Goal: Navigation & Orientation: Find specific page/section

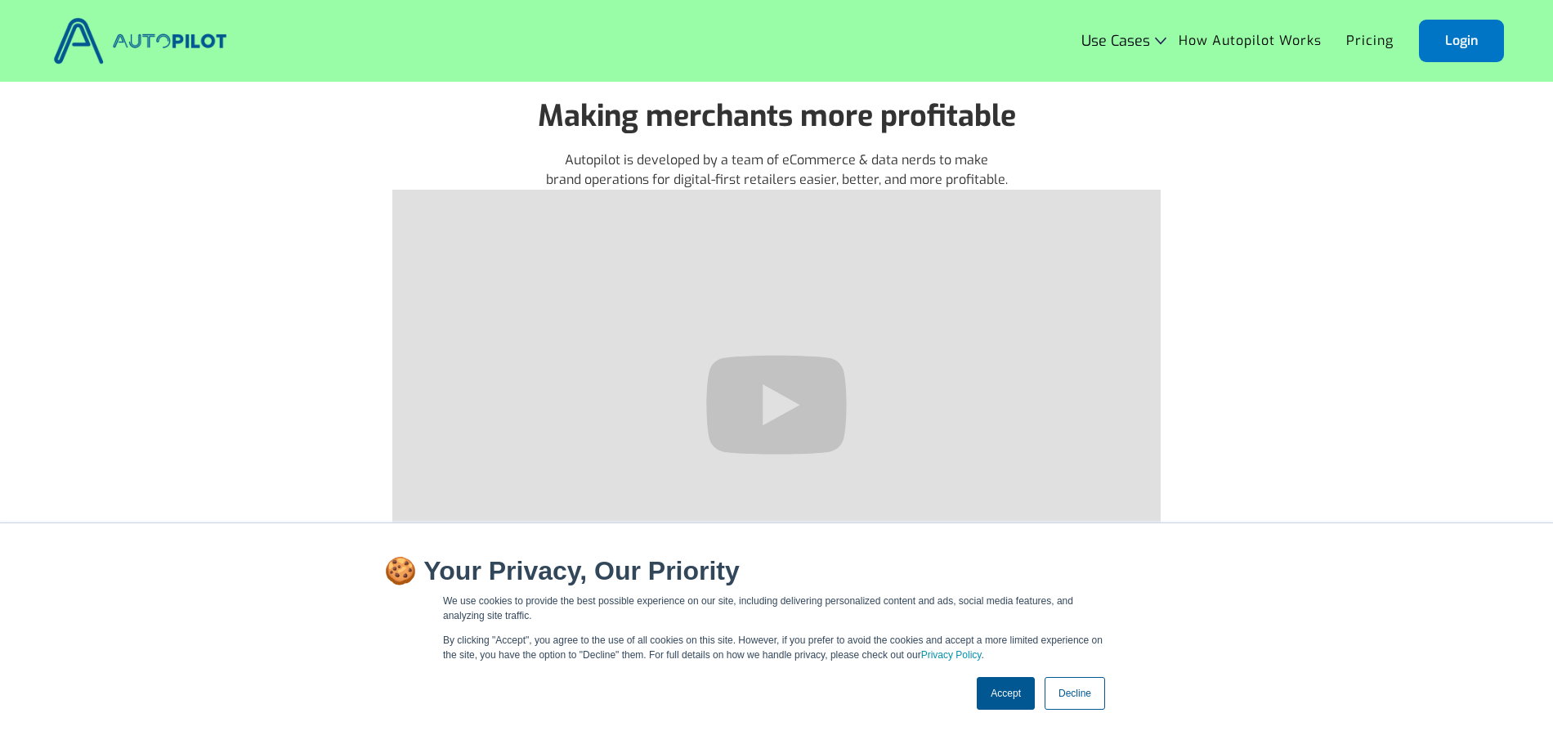
click at [1014, 694] on link "Accept" at bounding box center [1006, 693] width 58 height 33
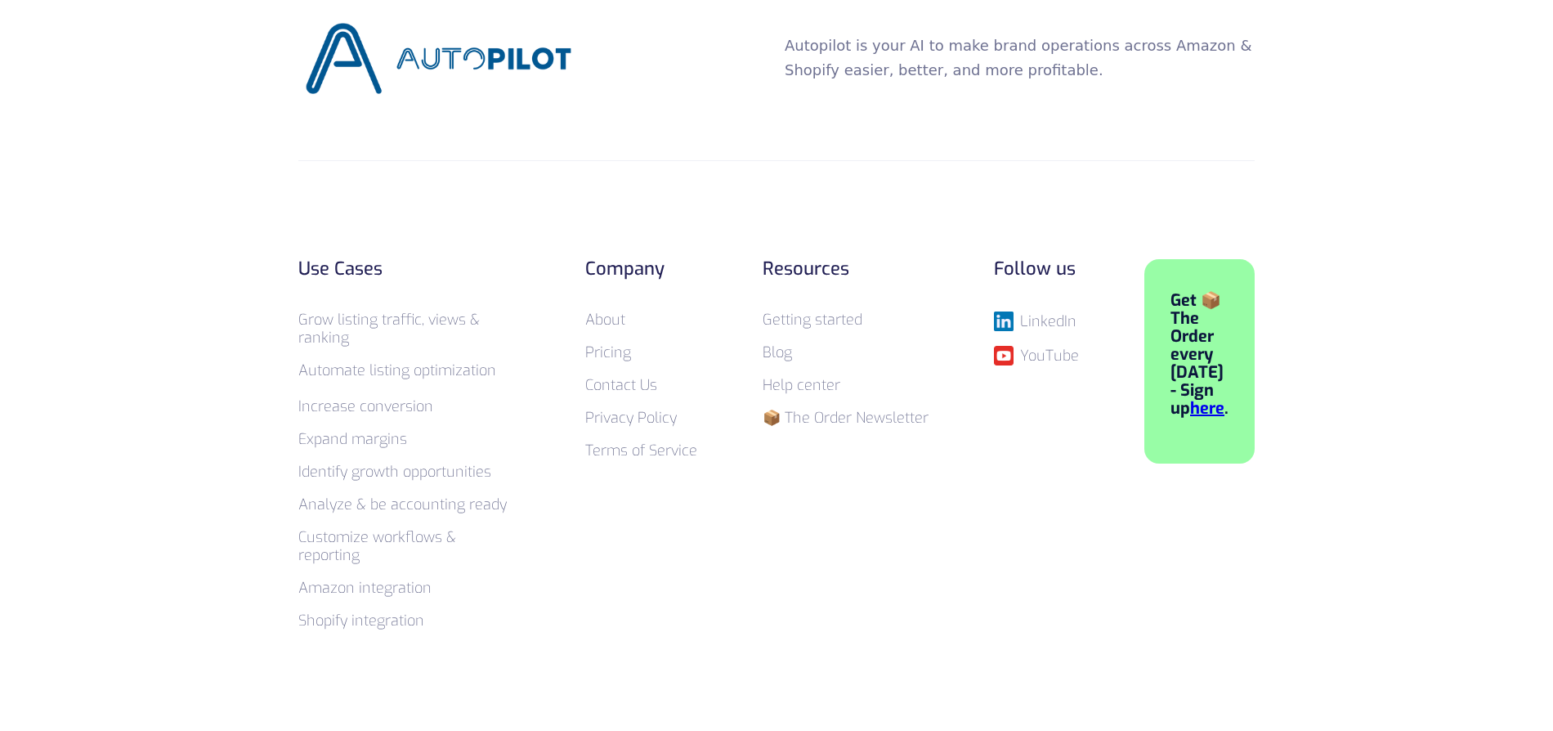
scroll to position [2649, 0]
click at [615, 314] on link "About" at bounding box center [605, 319] width 40 height 20
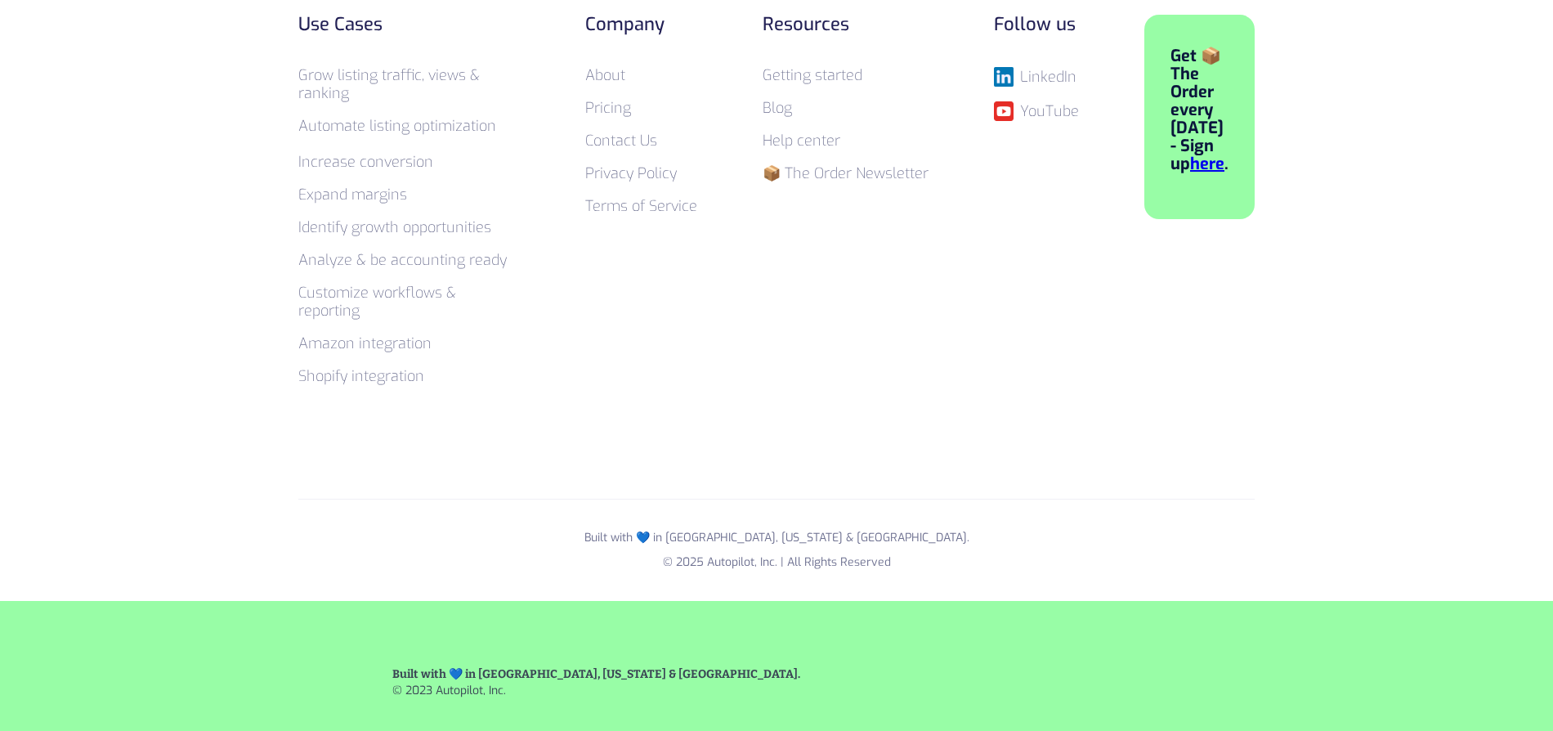
scroll to position [2894, 0]
click at [624, 136] on link "Contact Us" at bounding box center [621, 139] width 72 height 20
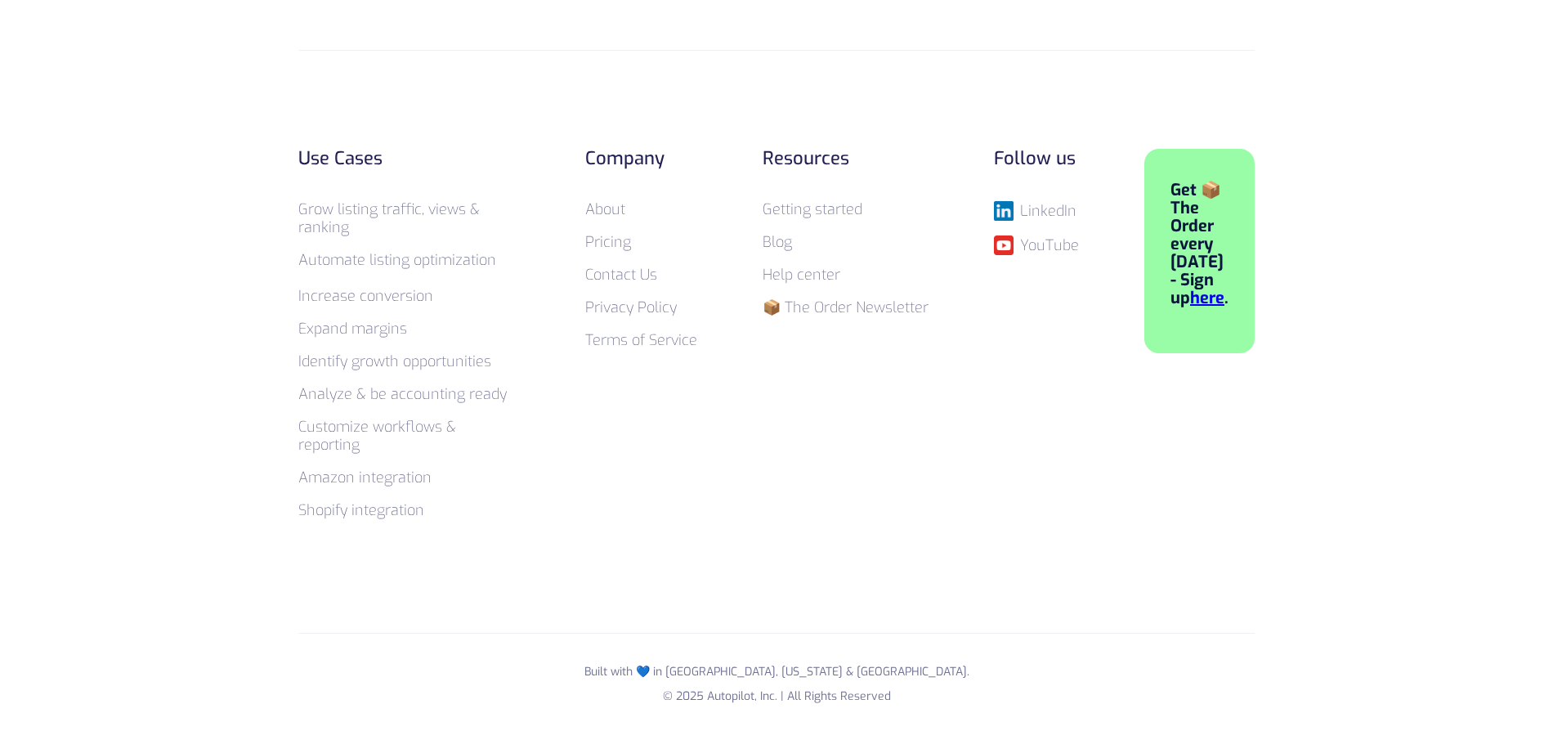
scroll to position [1246, 0]
click at [825, 275] on link "Help center" at bounding box center [802, 271] width 78 height 20
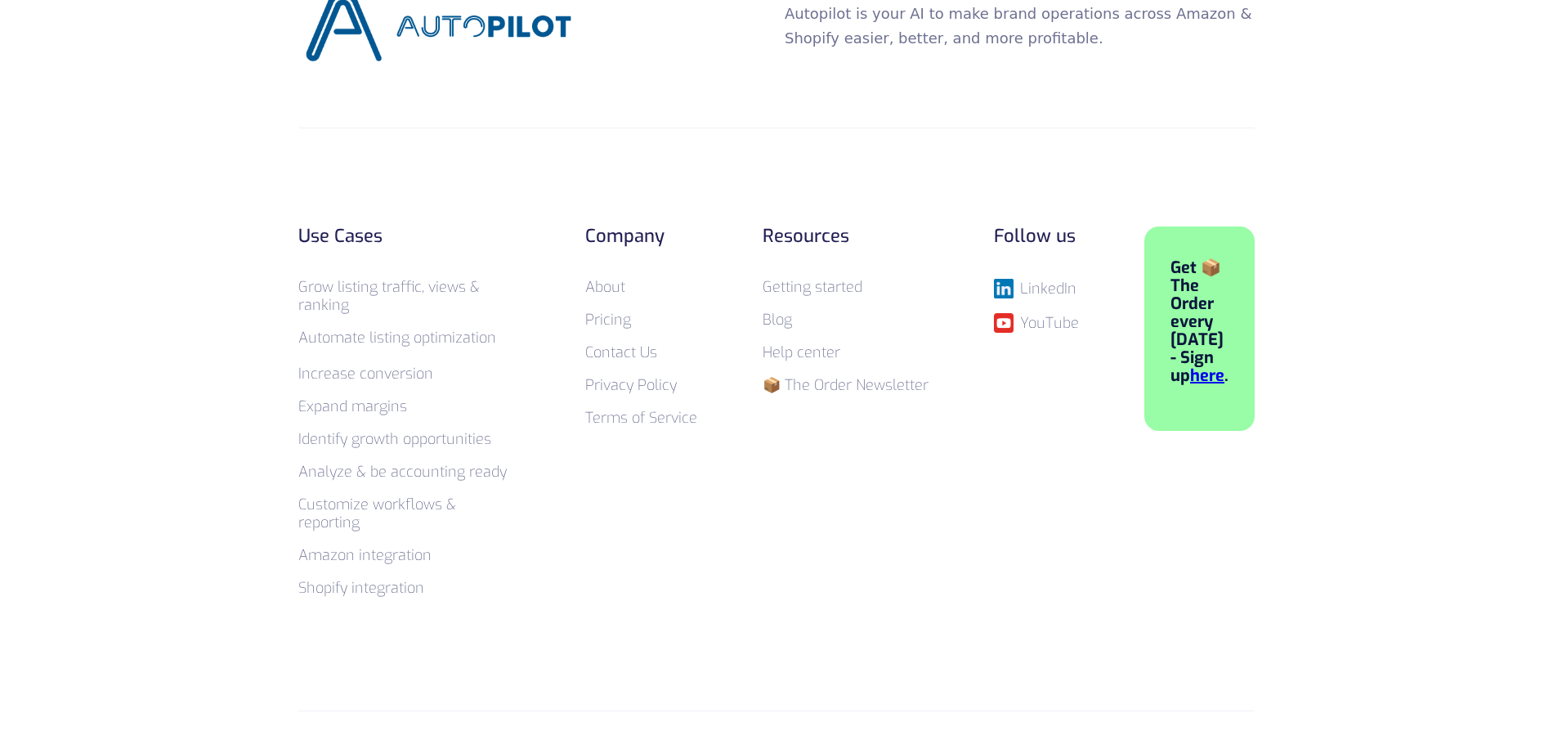
click at [619, 289] on link "About" at bounding box center [605, 287] width 40 height 20
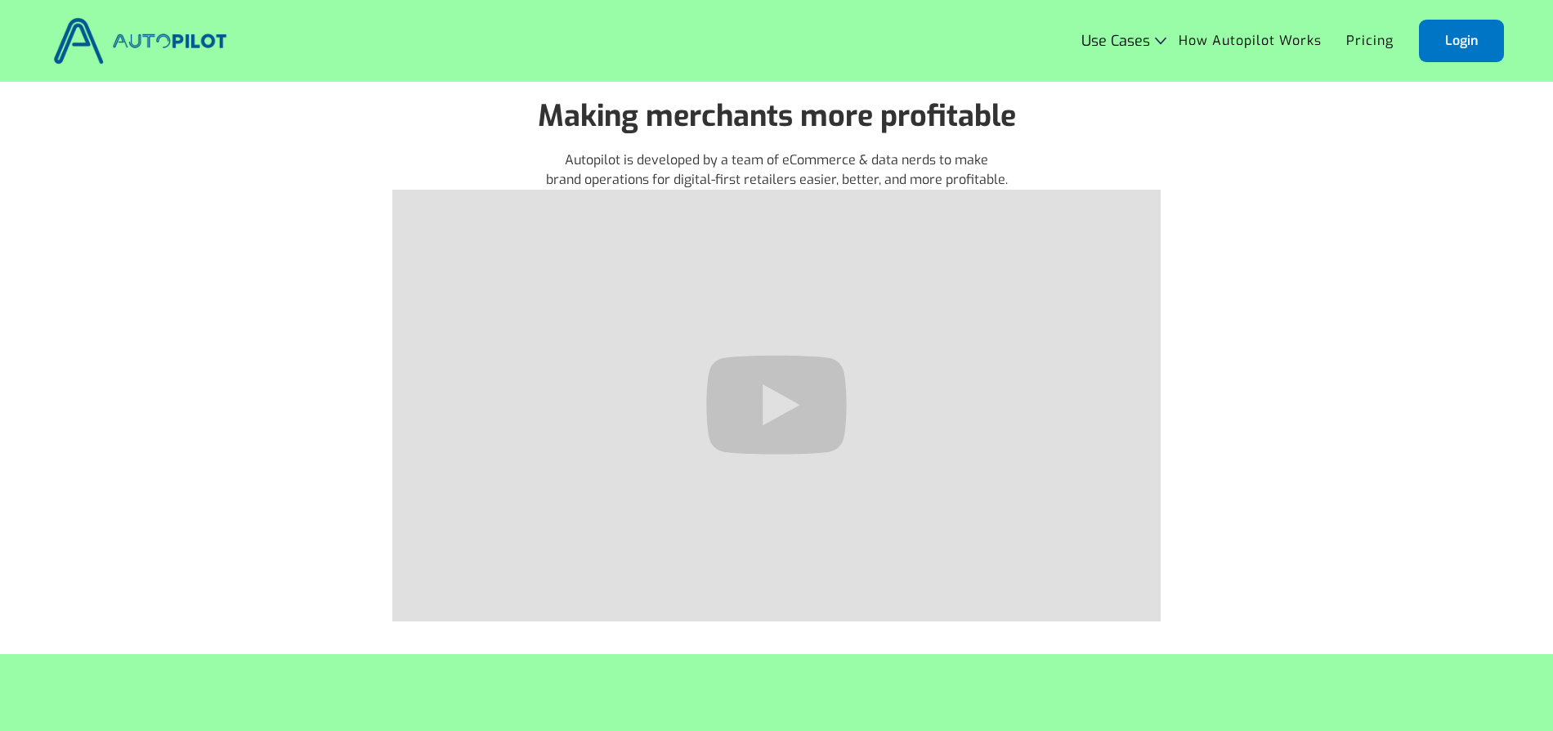
click at [113, 42] on img at bounding box center [140, 41] width 182 height 56
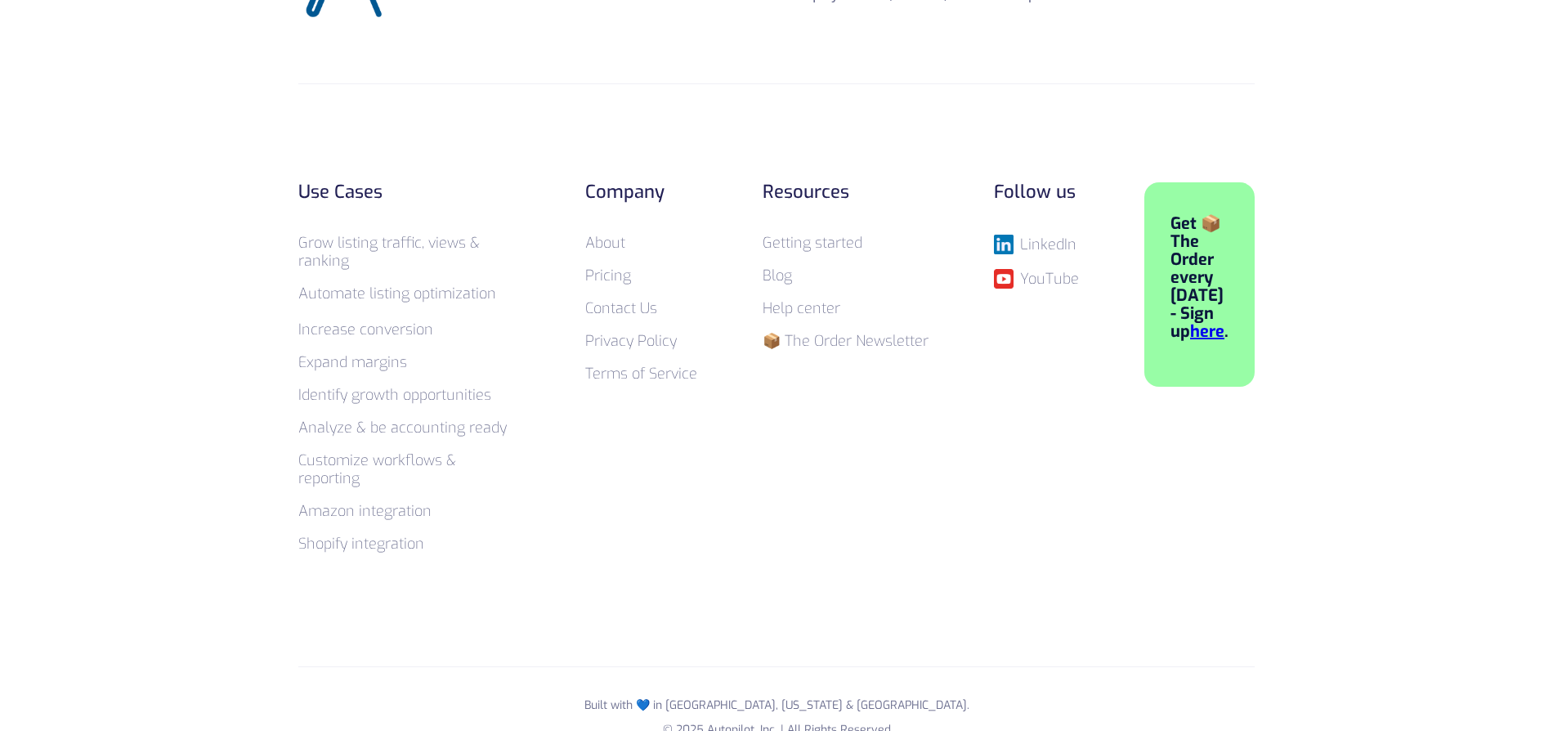
scroll to position [6520, 0]
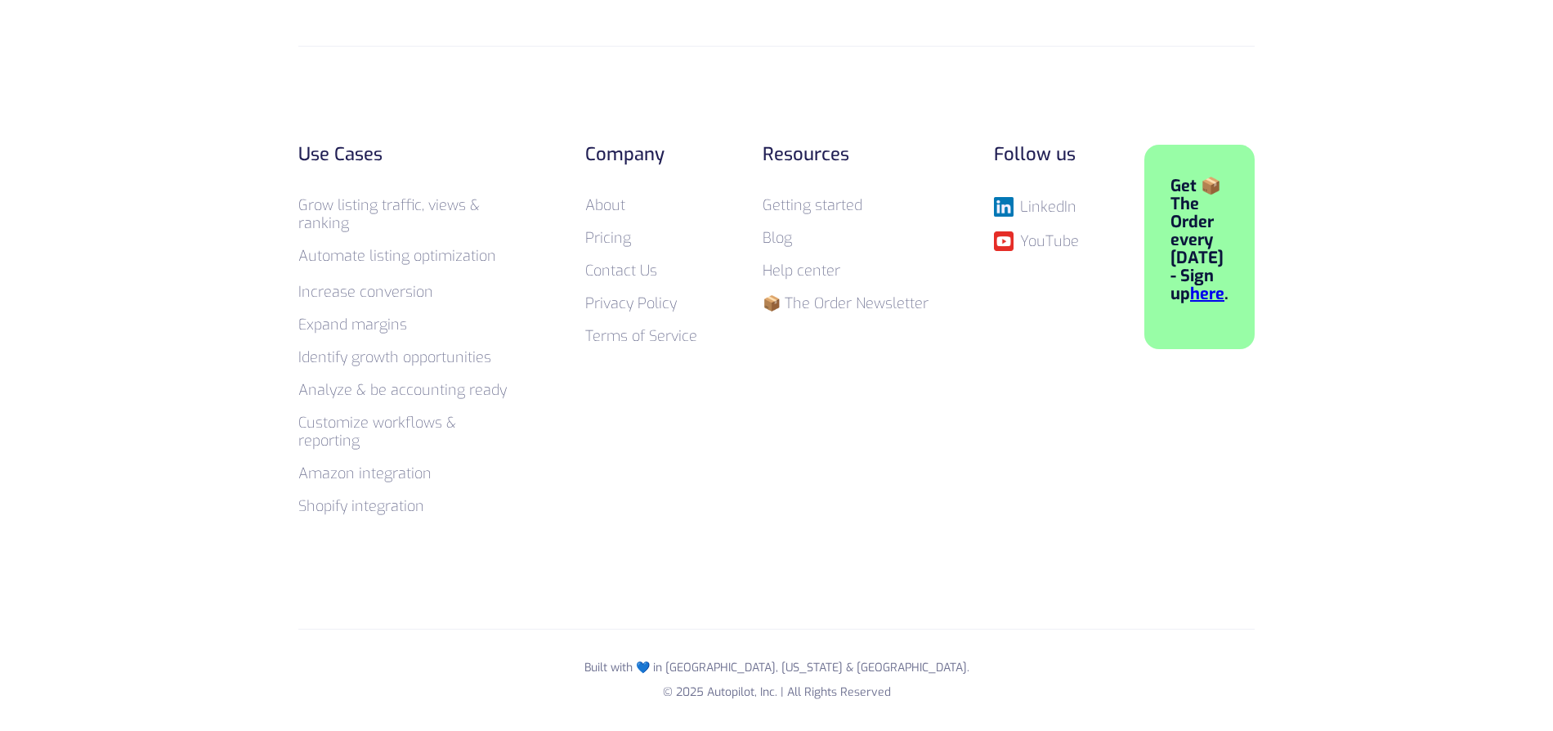
click at [1056, 199] on div "LinkedIn" at bounding box center [1048, 207] width 56 height 16
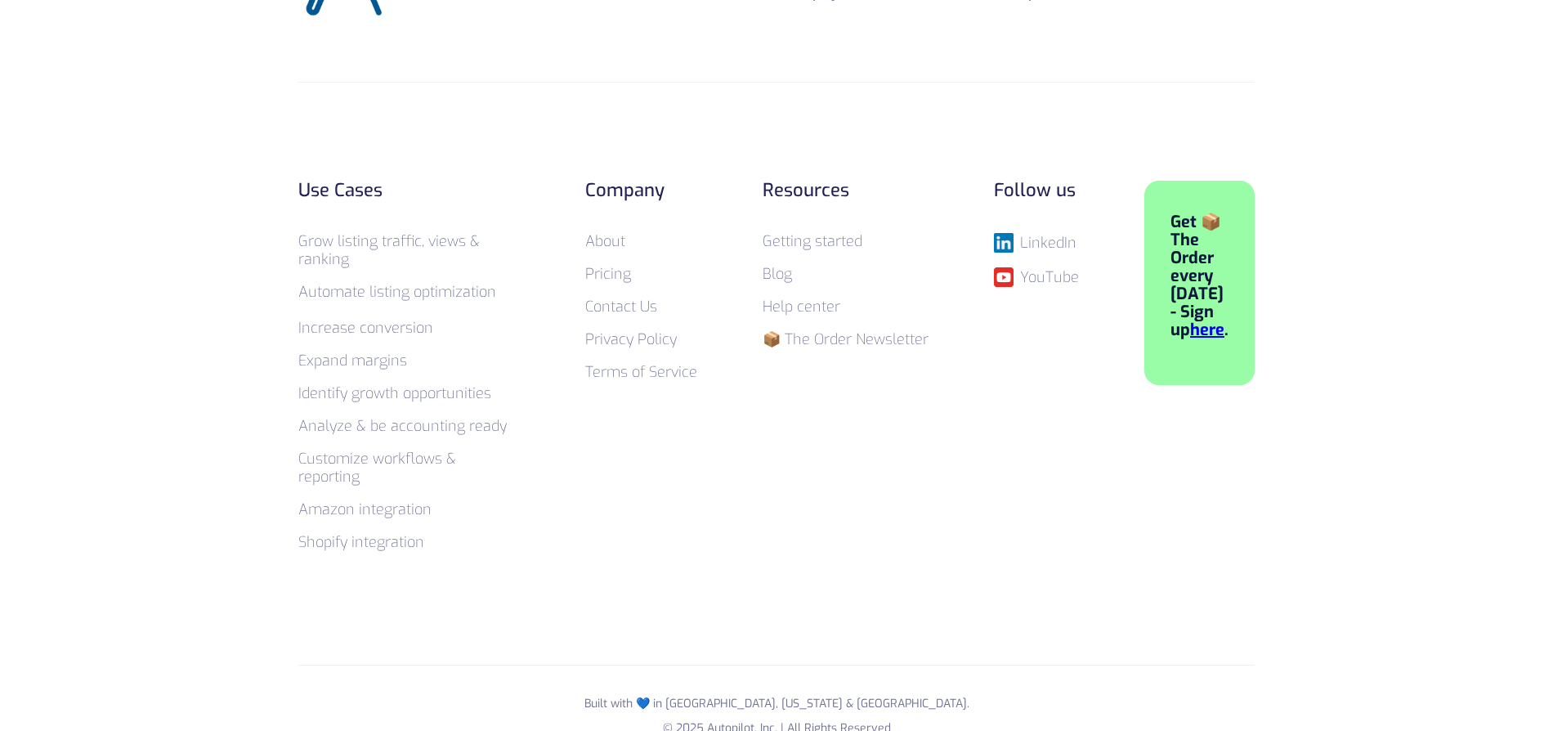
scroll to position [6520, 0]
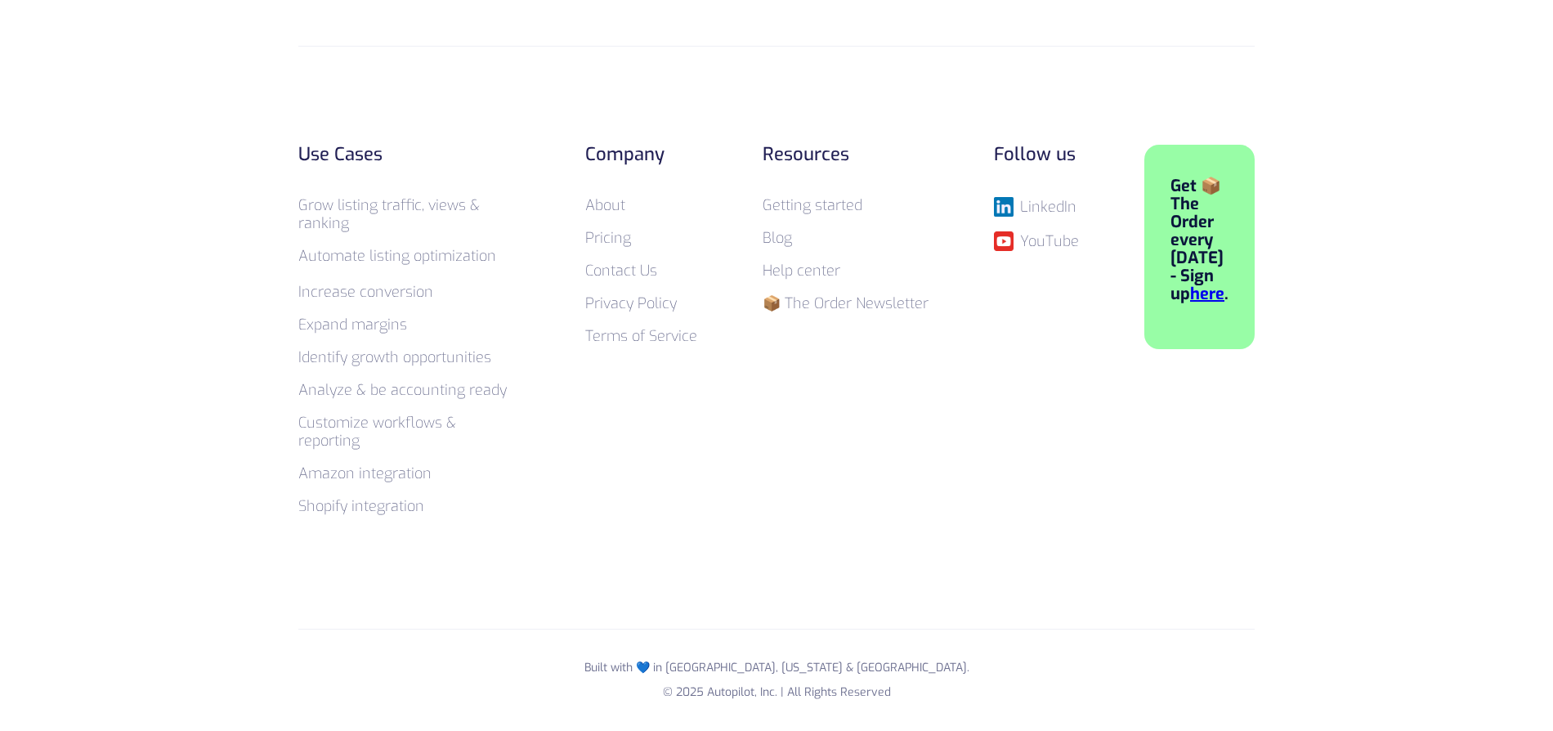
click at [764, 665] on p "Built with 💙 in Seattle, New York & Berlin. © 2025 Autopilot, Inc. | All Rights…" at bounding box center [776, 679] width 956 height 49
click at [620, 245] on link "Pricing" at bounding box center [608, 238] width 46 height 20
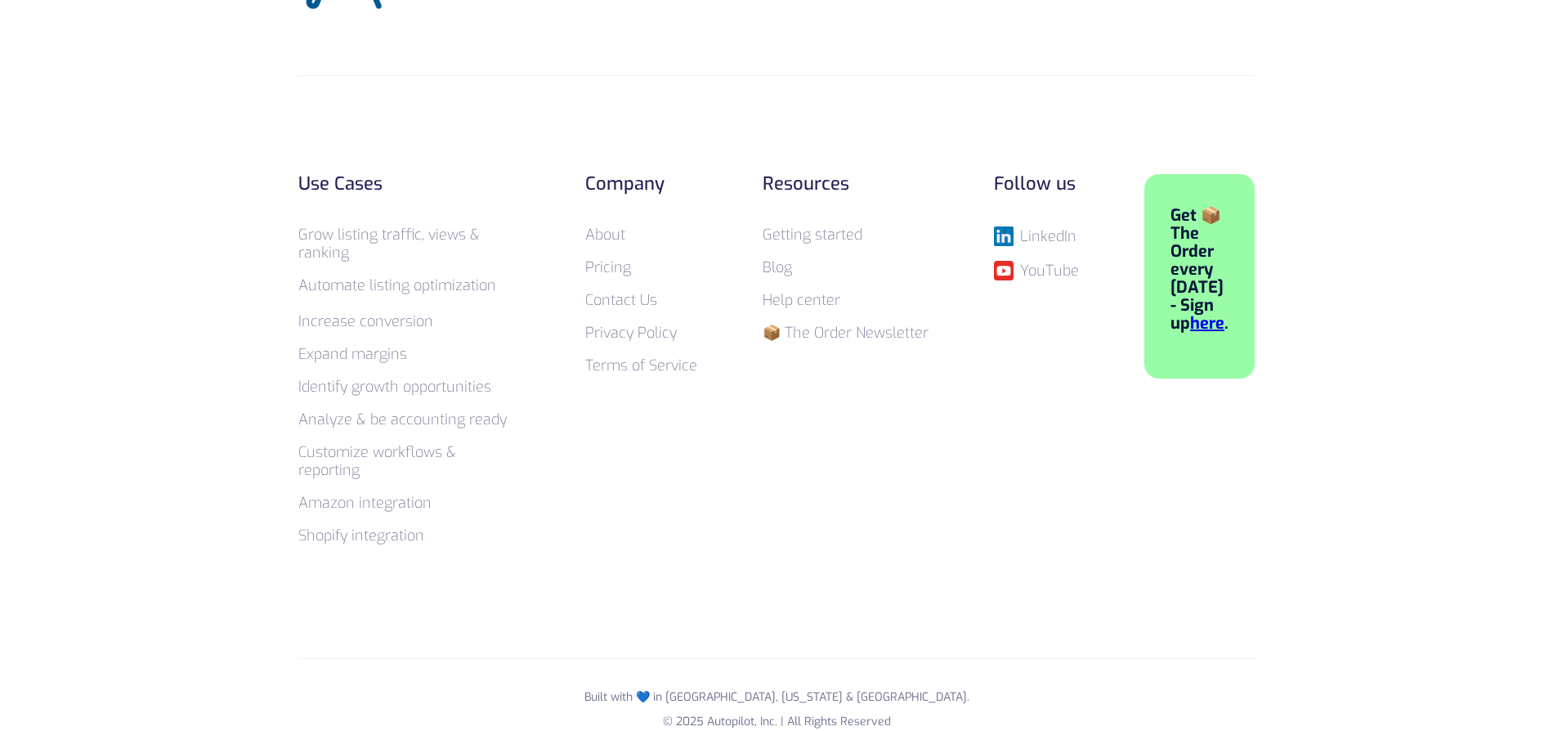
scroll to position [1255, 0]
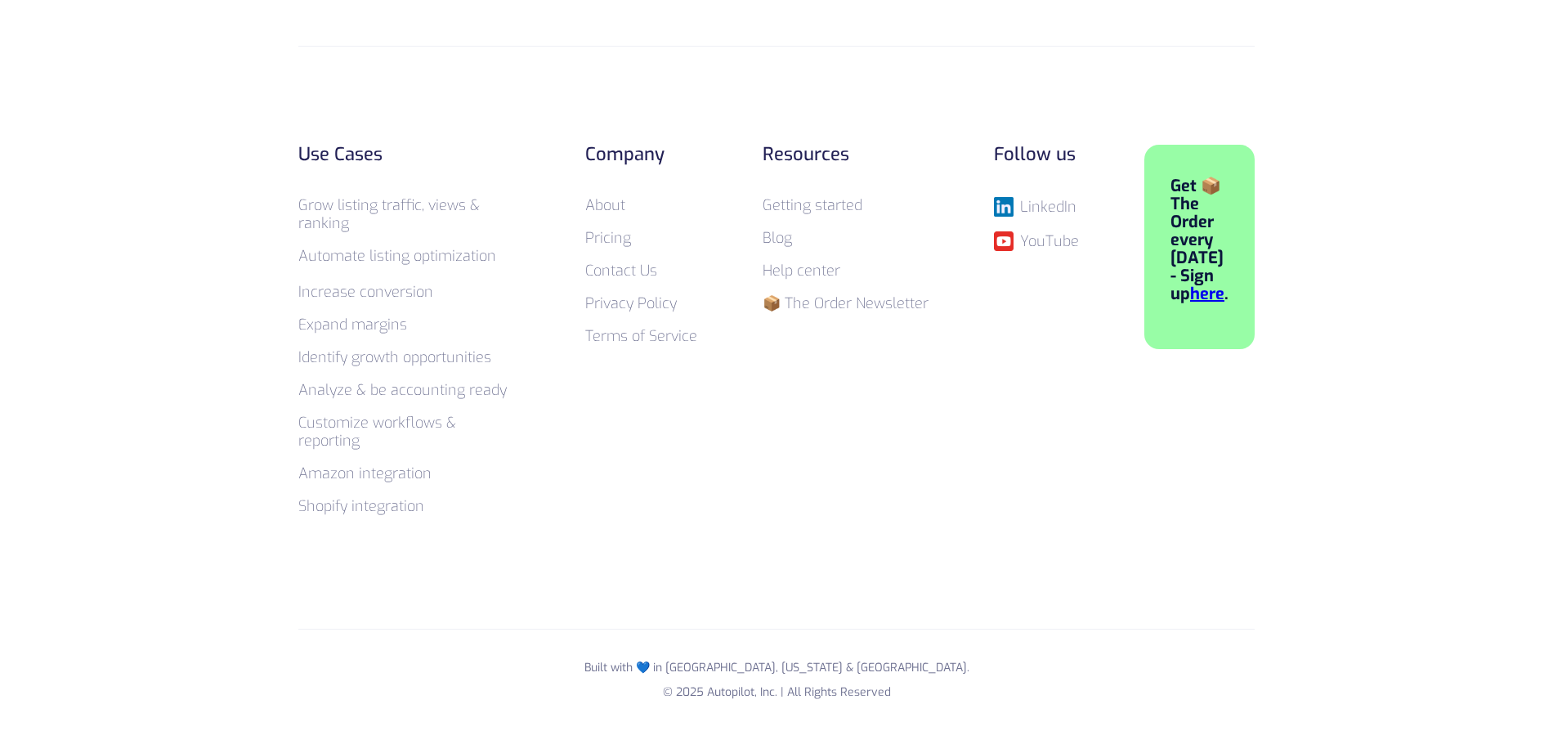
click at [624, 271] on link "Contact Us" at bounding box center [621, 271] width 72 height 20
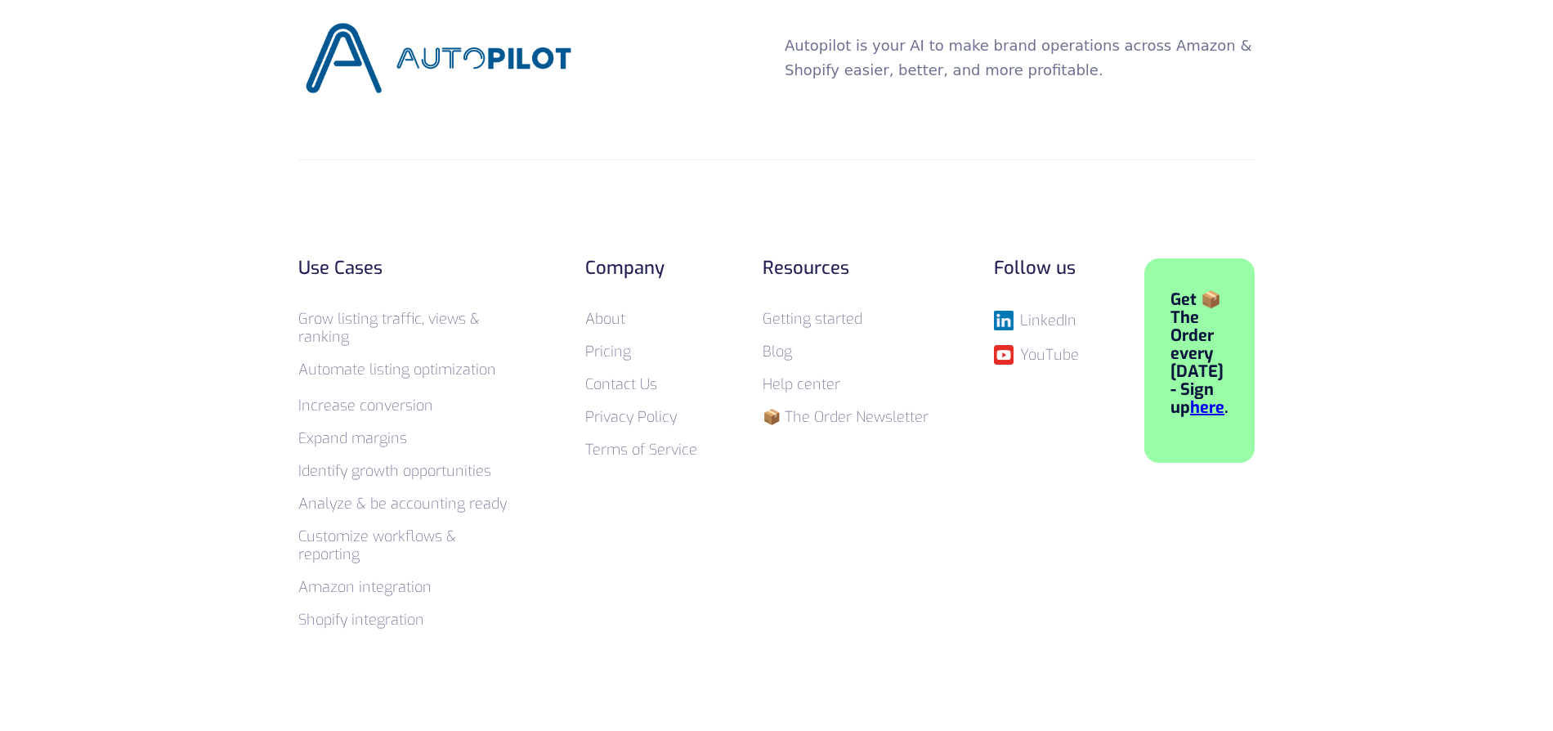
scroll to position [1144, 0]
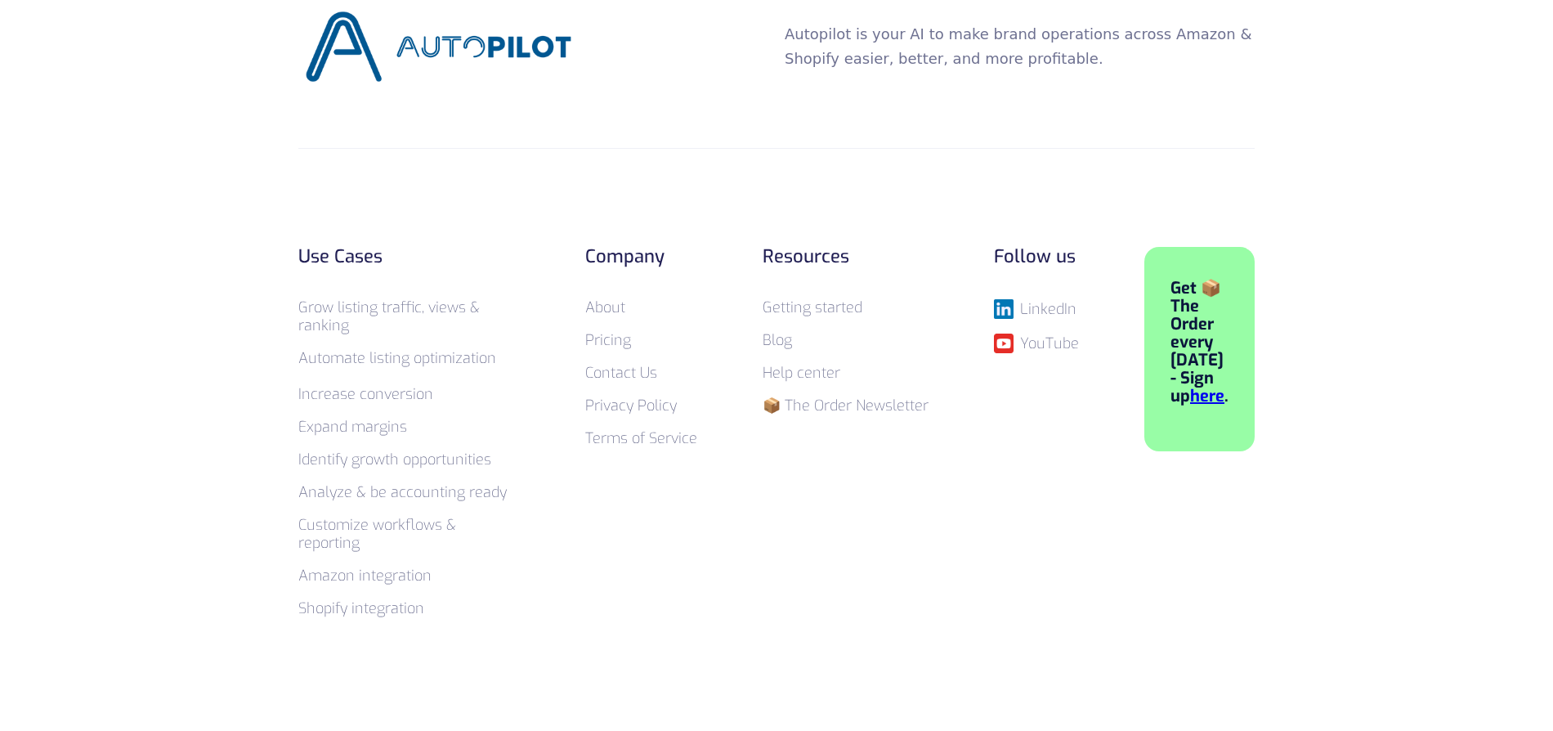
click at [786, 338] on link "Blog" at bounding box center [777, 340] width 29 height 20
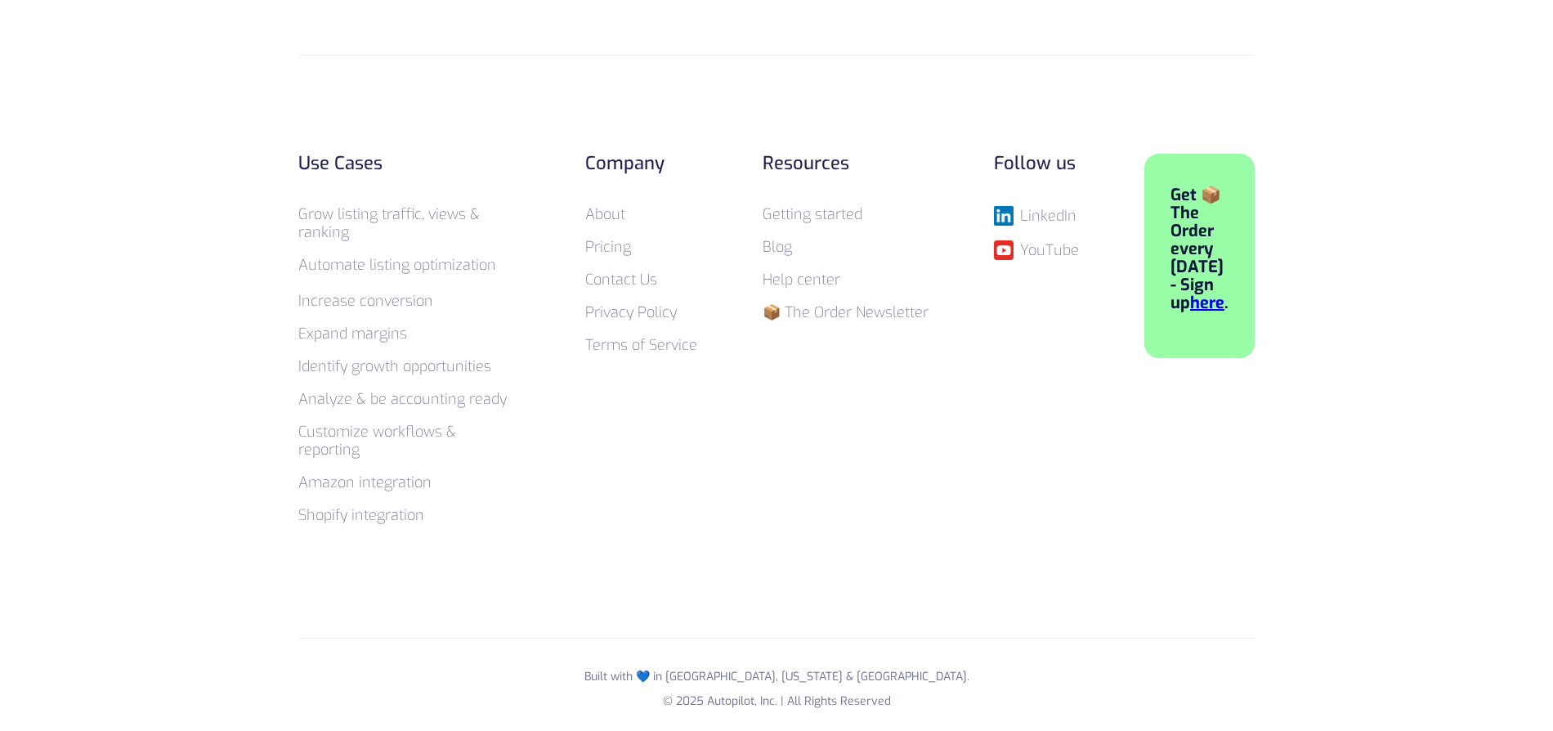
scroll to position [4014, 0]
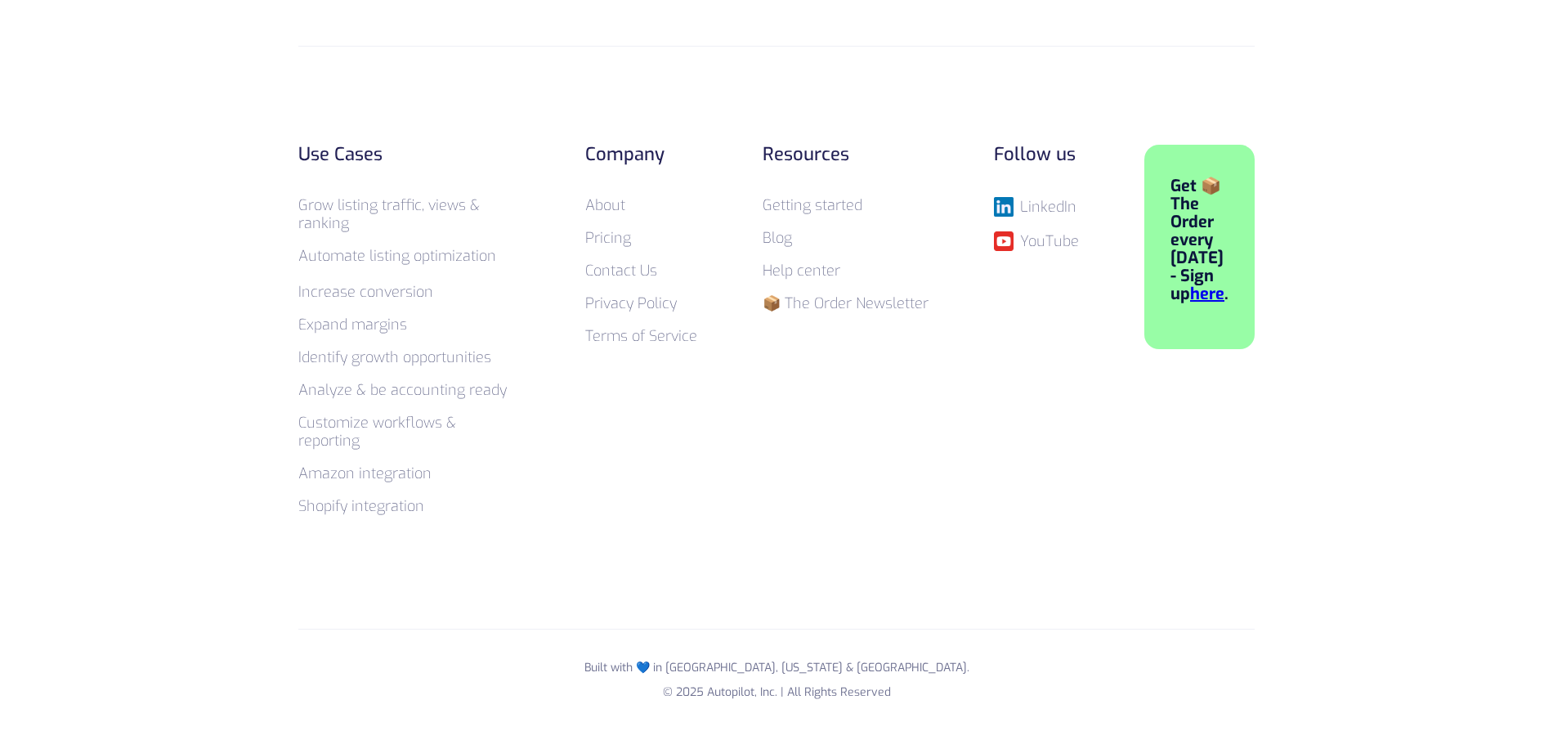
click at [618, 298] on link "Privacy Policy" at bounding box center [631, 303] width 92 height 20
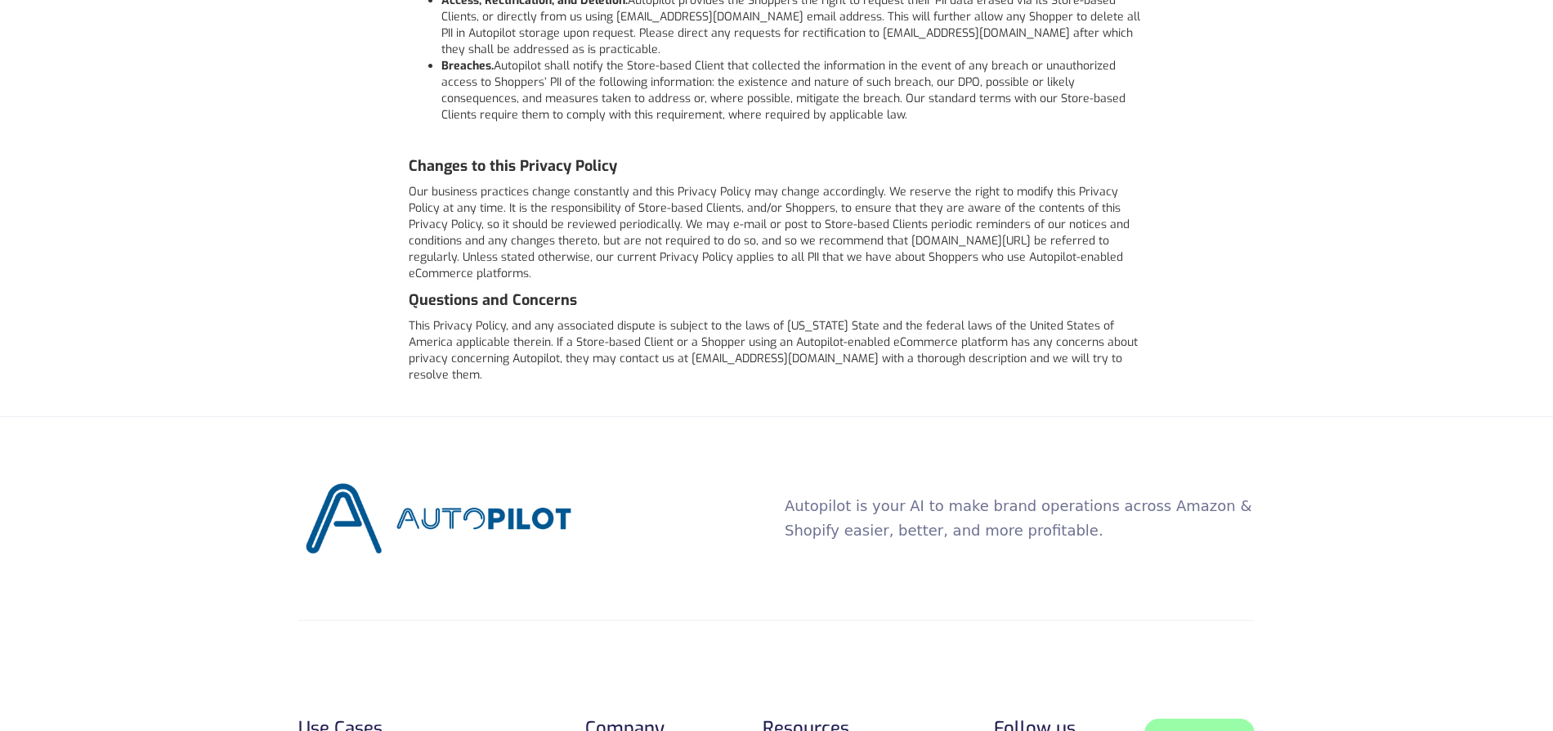
scroll to position [4450, 0]
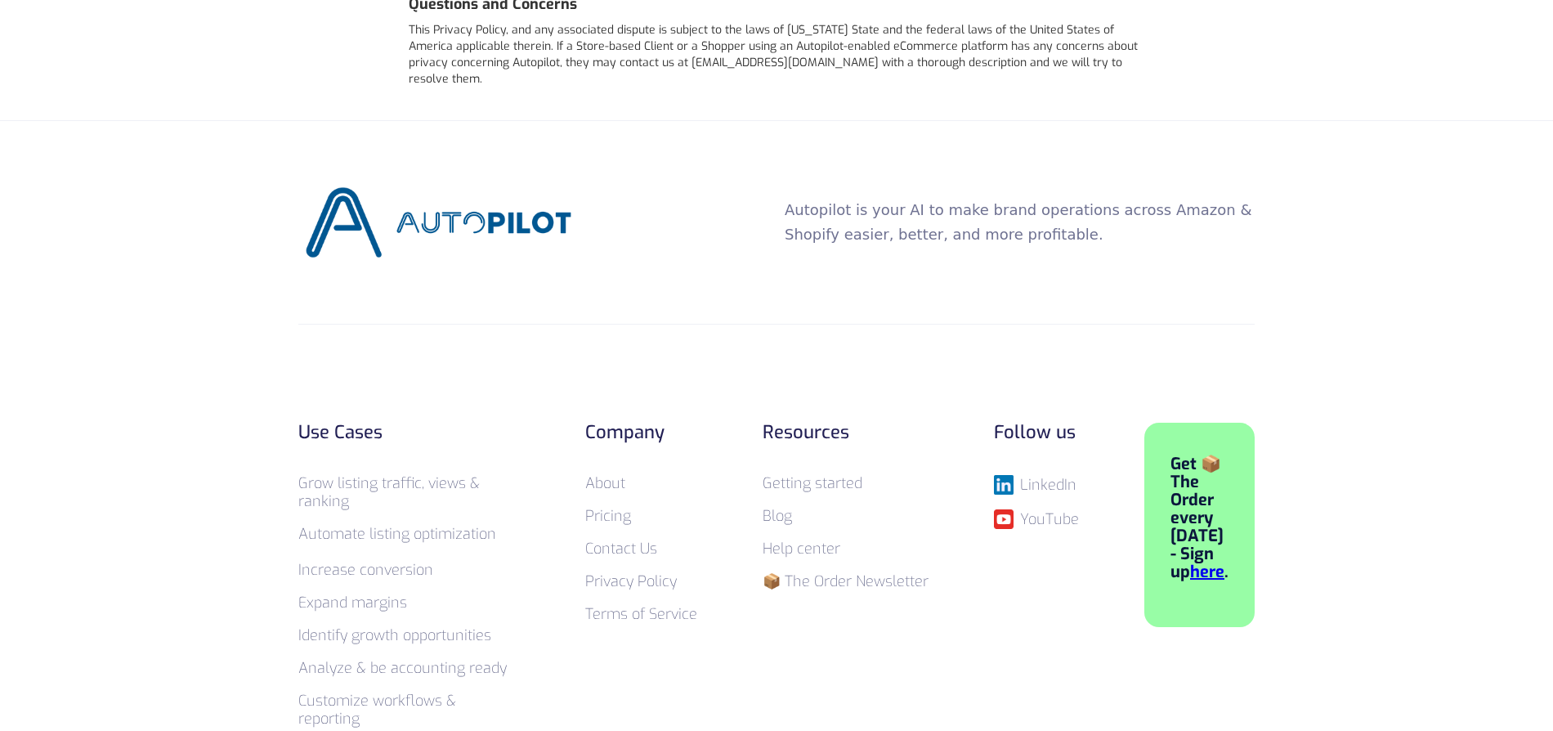
click at [808, 539] on link "Help center" at bounding box center [802, 549] width 78 height 20
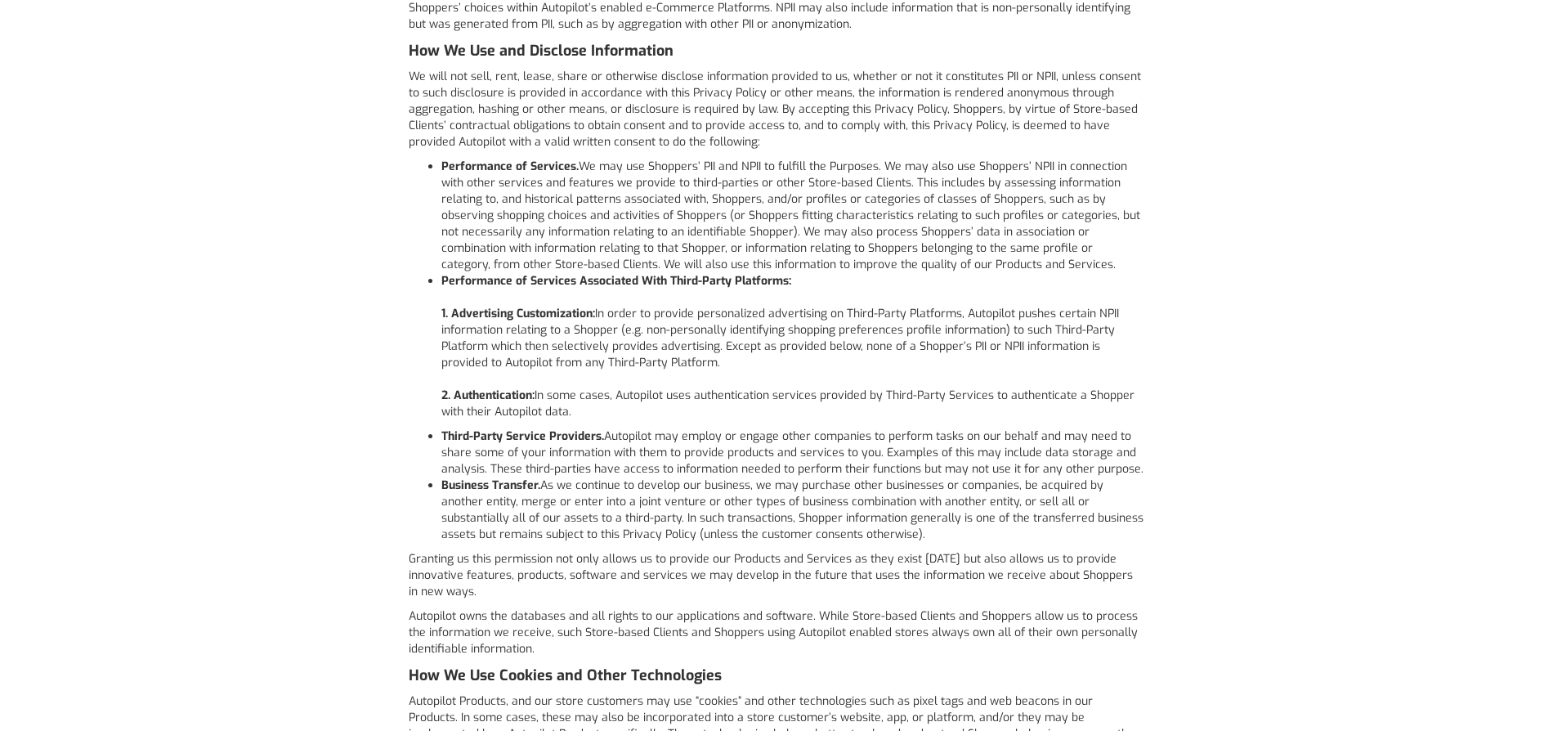
scroll to position [2244, 0]
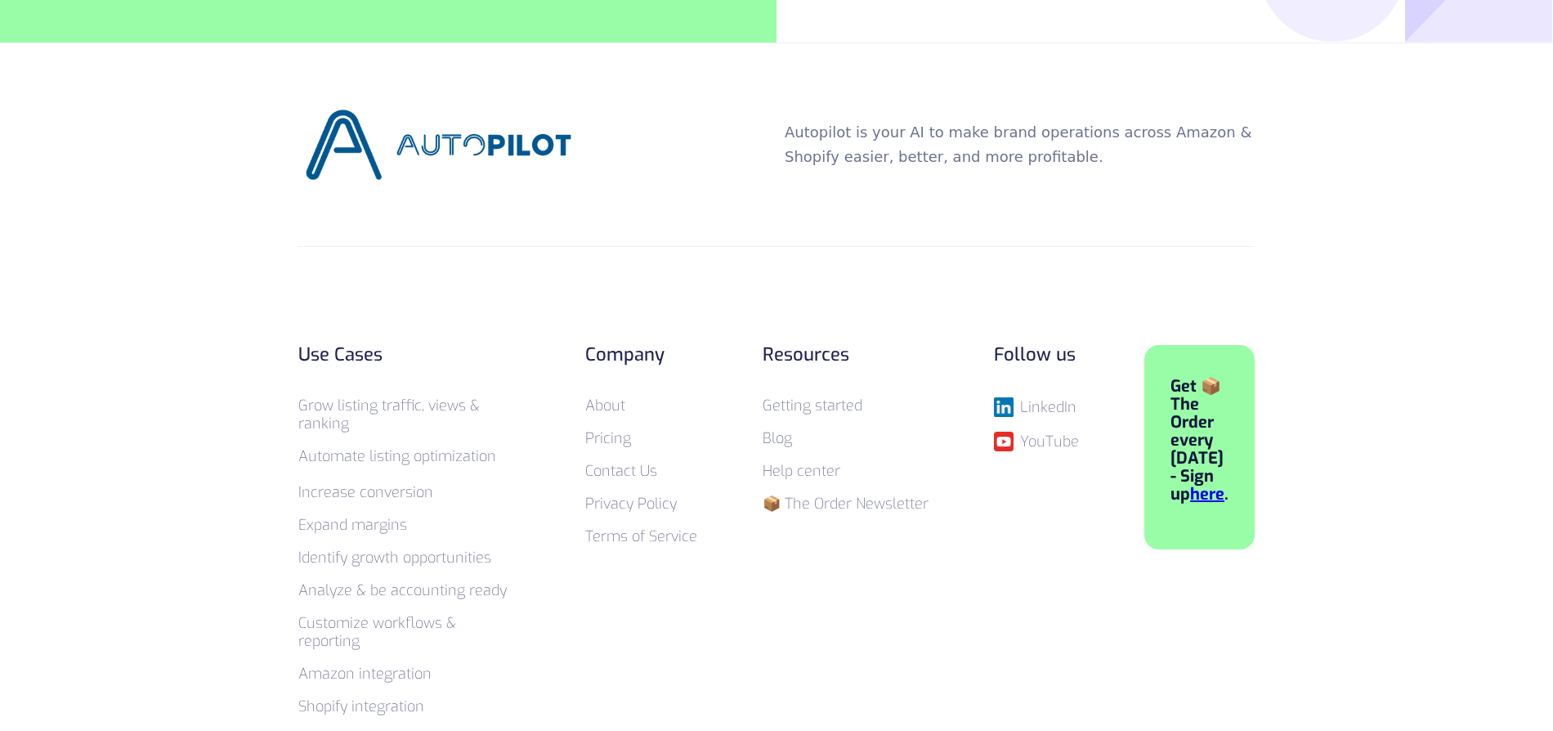
scroll to position [6275, 0]
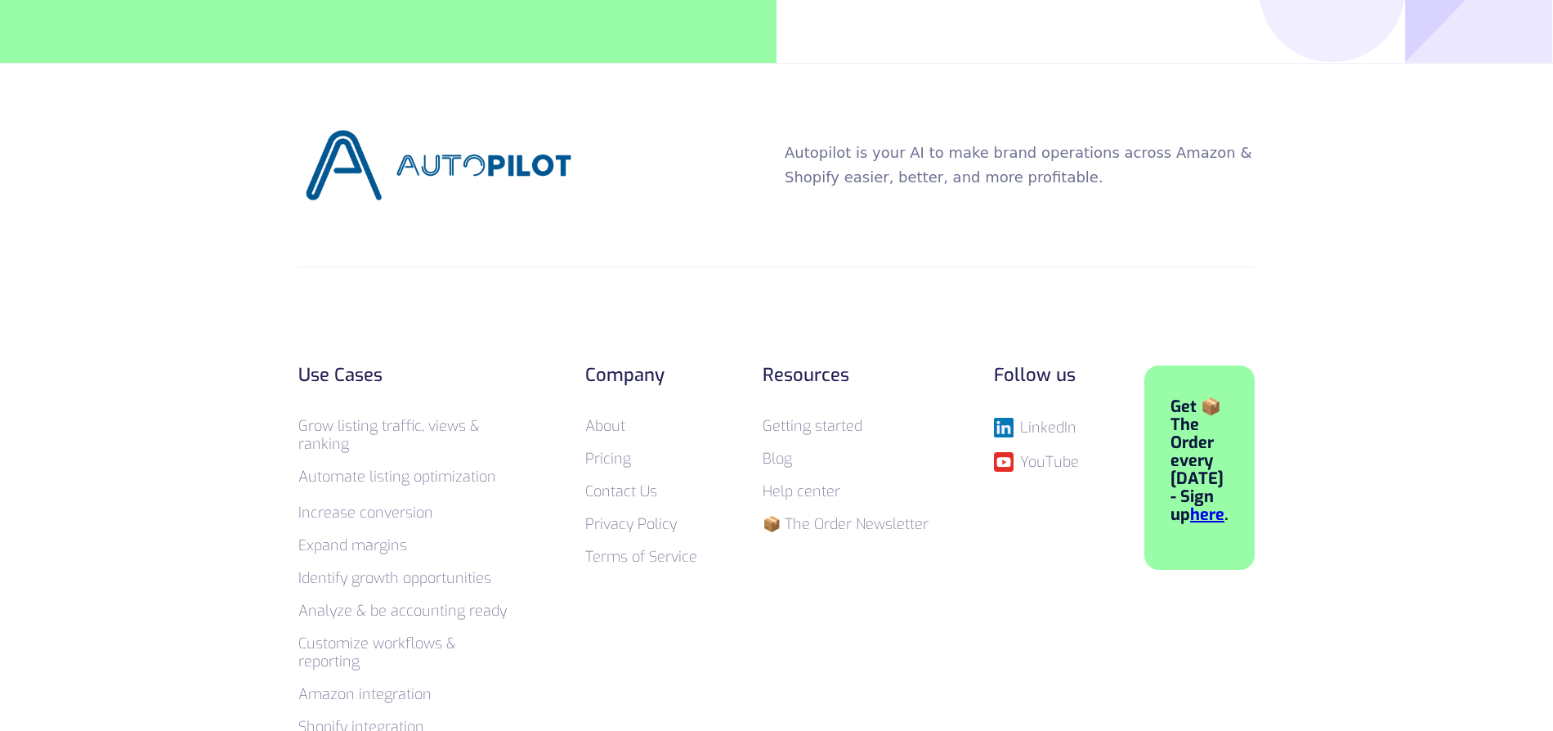
click at [637, 501] on link "Contact Us" at bounding box center [621, 491] width 72 height 20
